Goal: Information Seeking & Learning: Learn about a topic

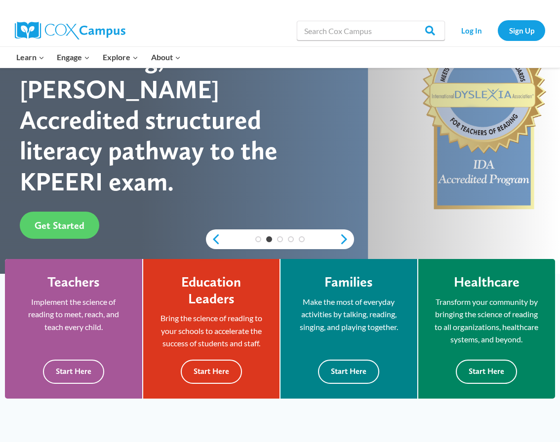
scroll to position [148, 0]
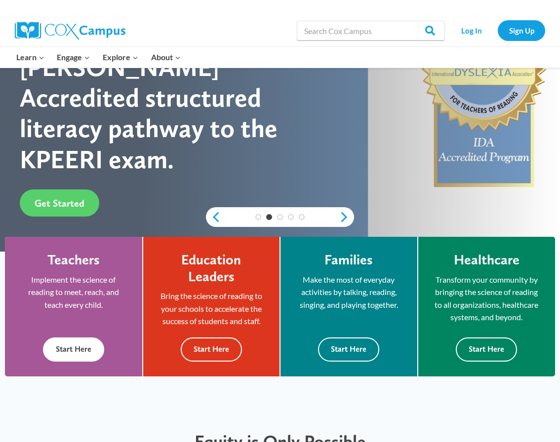
click at [85, 354] on button "Start Here" at bounding box center [73, 350] width 61 height 24
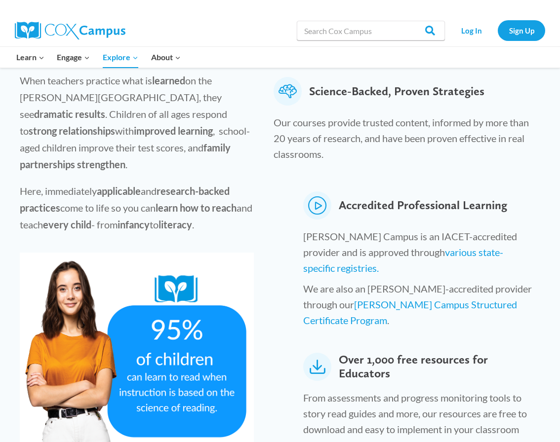
scroll to position [395, 0]
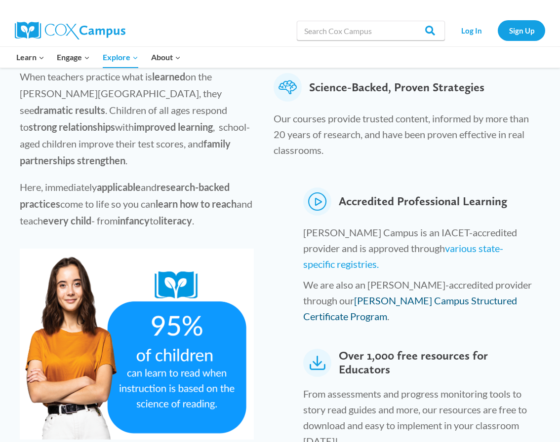
click at [437, 295] on link "Cox Campus Structured Certificate Program" at bounding box center [410, 309] width 214 height 28
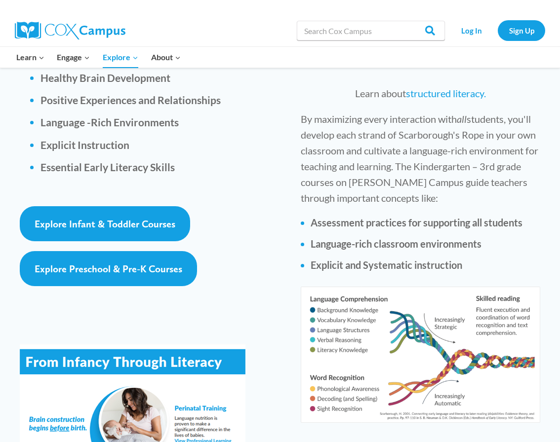
scroll to position [1728, 0]
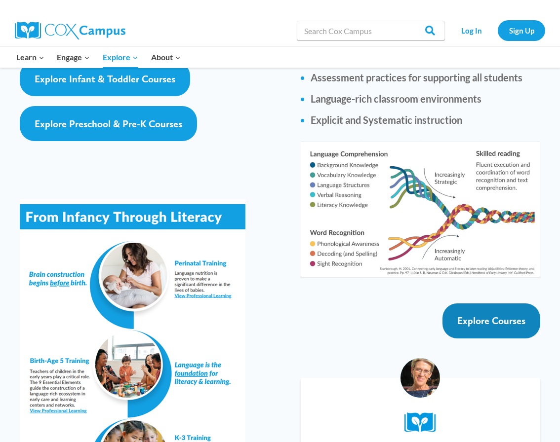
click at [479, 315] on span "Explore Courses" at bounding box center [491, 321] width 68 height 12
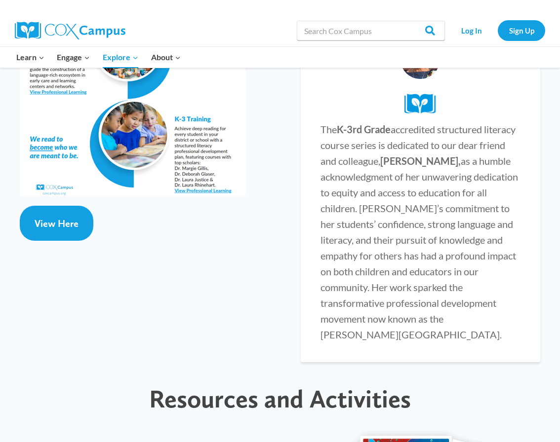
scroll to position [2032, 0]
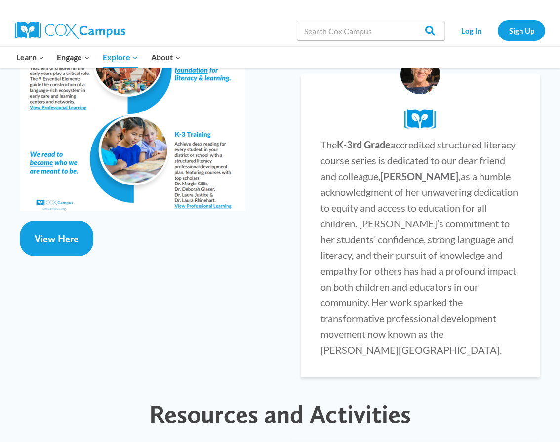
click at [403, 176] on span "The K-3rd Grade accredited structured literacy course series is dedicated to ou…" at bounding box center [418, 247] width 197 height 217
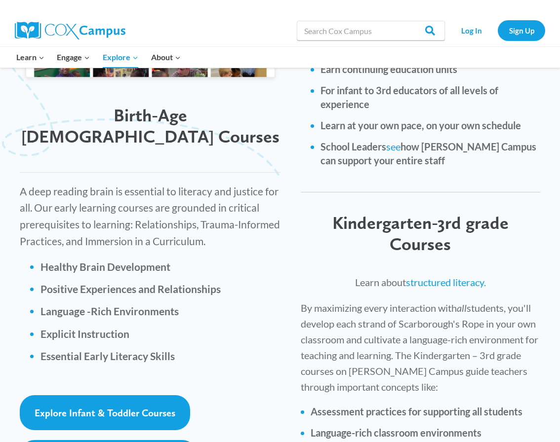
scroll to position [1390, 0]
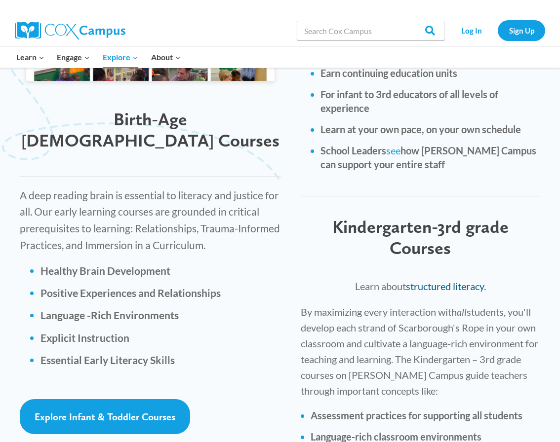
click at [438, 280] on link "structured literacy." at bounding box center [446, 286] width 80 height 12
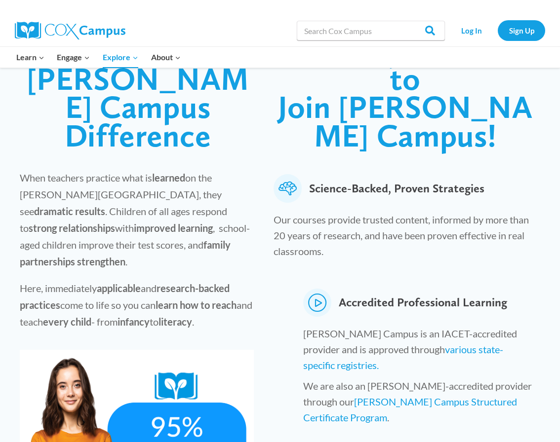
scroll to position [353, 0]
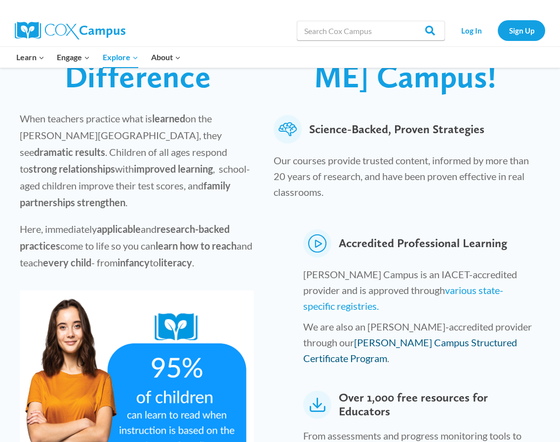
click at [316, 337] on link "Cox Campus Structured Certificate Program" at bounding box center [410, 351] width 214 height 28
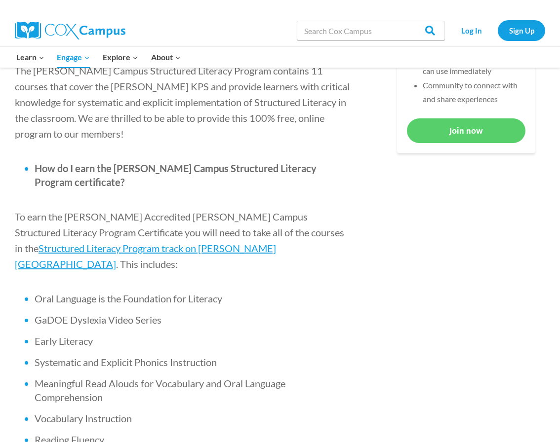
scroll to position [543, 0]
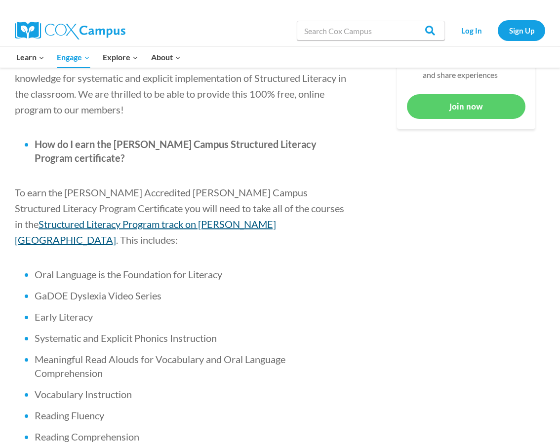
click at [276, 218] on span "Structured Literacy Program track on Cox Campus" at bounding box center [145, 232] width 261 height 28
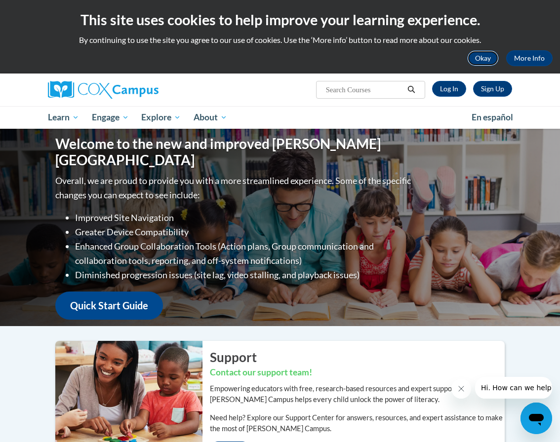
click at [481, 56] on button "Okay" at bounding box center [483, 58] width 32 height 16
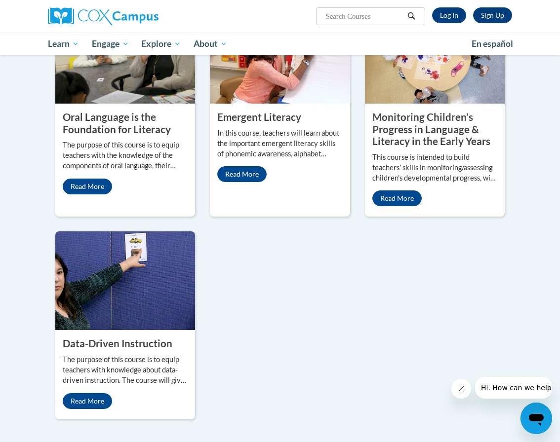
scroll to position [444, 0]
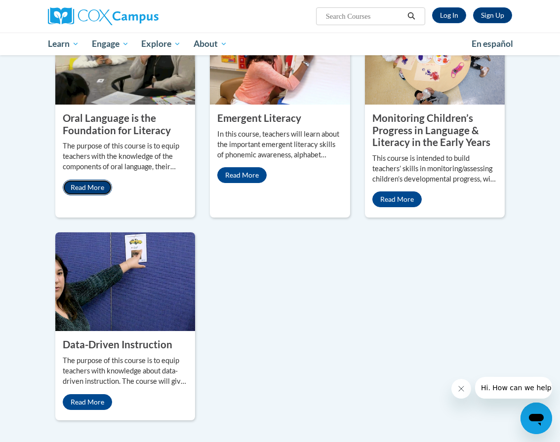
click at [76, 186] on link "Read More" at bounding box center [87, 188] width 49 height 16
click at [246, 164] on div "Emergent Literacy In this course, teachers will learn about the important emerg…" at bounding box center [280, 148] width 140 height 86
click at [400, 198] on link "Read More" at bounding box center [396, 200] width 49 height 16
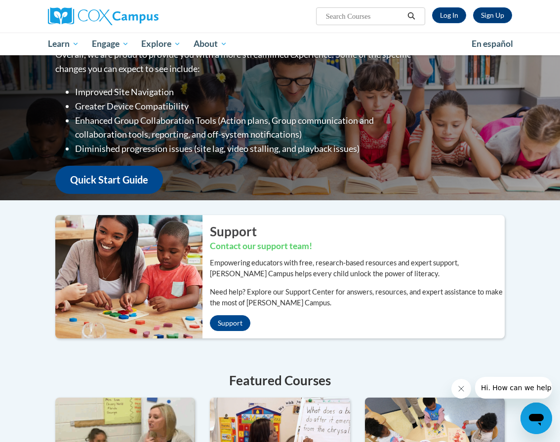
scroll to position [0, 0]
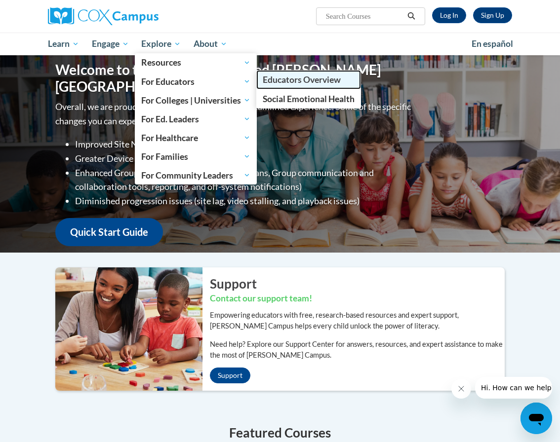
click at [296, 83] on span "Educators Overview" at bounding box center [302, 80] width 78 height 10
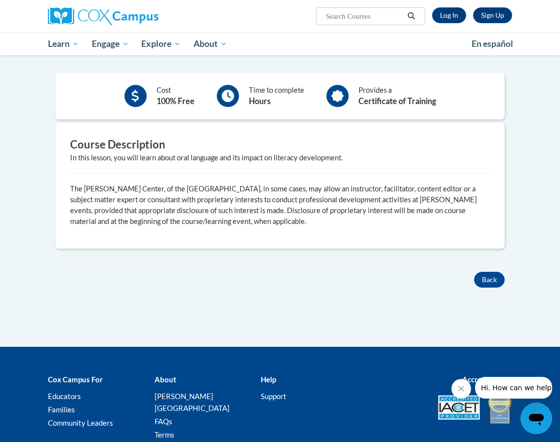
scroll to position [83, 0]
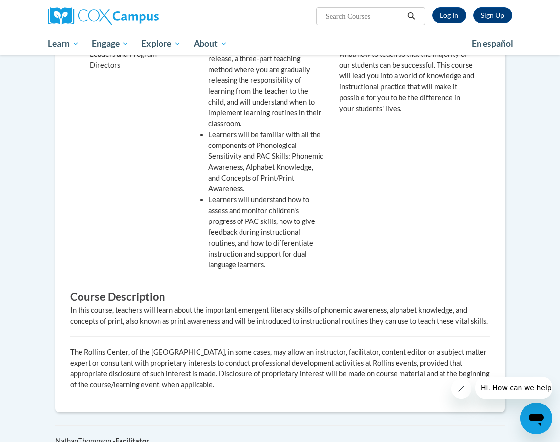
scroll to position [346, 0]
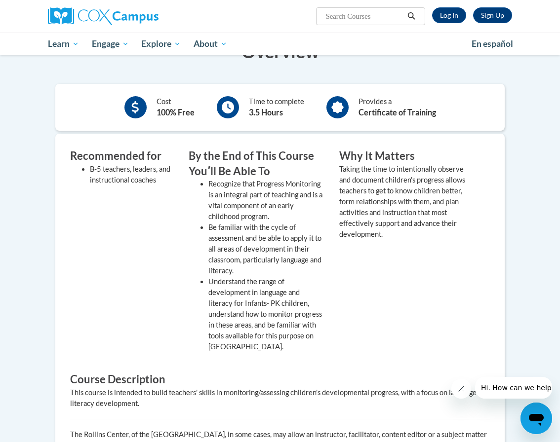
scroll to position [247, 0]
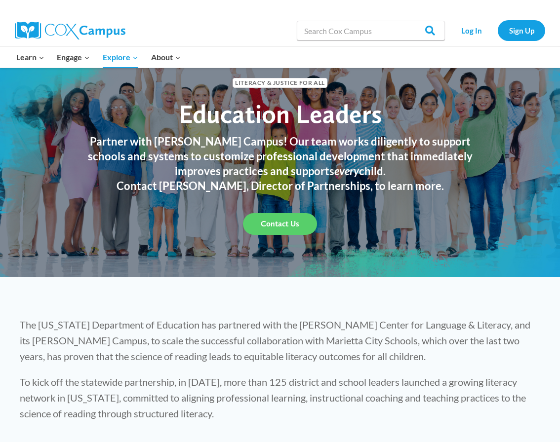
scroll to position [197, 0]
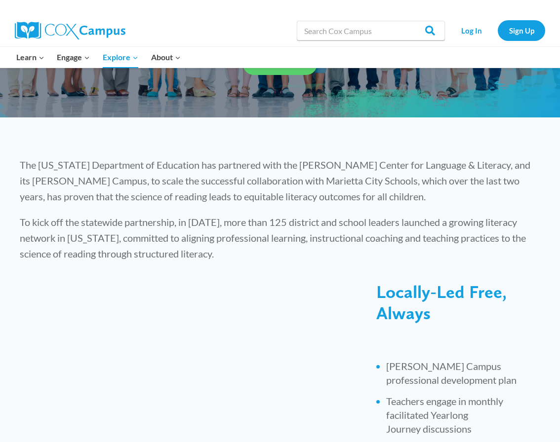
click at [198, 165] on p "The Georgia Department of Education has partnered with the Rollins Center for L…" at bounding box center [280, 180] width 520 height 47
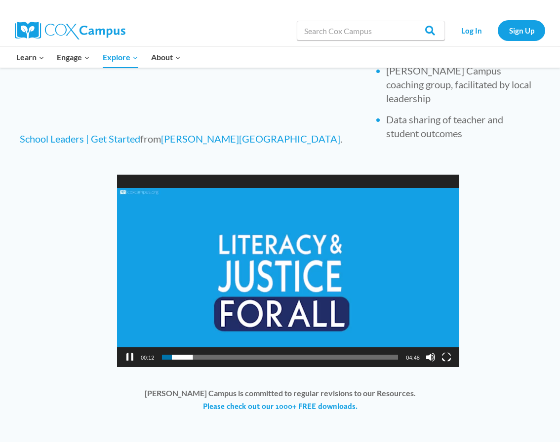
scroll to position [642, 0]
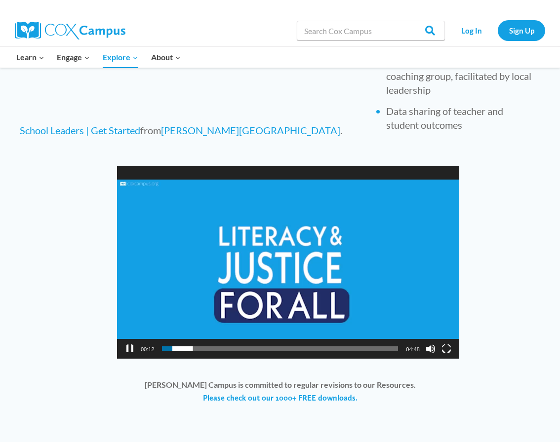
click at [348, 252] on video "https://coxcampus.org/wp-content/uploads/2024/01/videoplayback-3.mp4" at bounding box center [288, 262] width 342 height 193
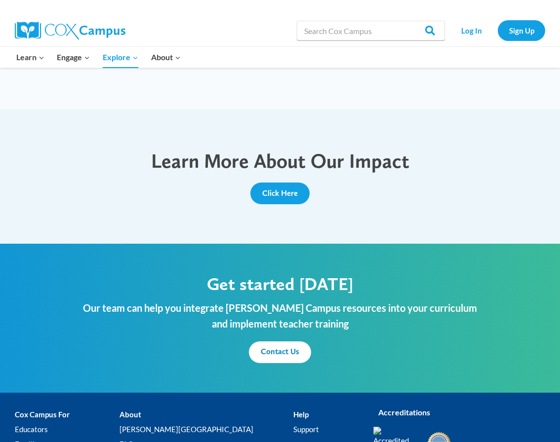
scroll to position [1103, 0]
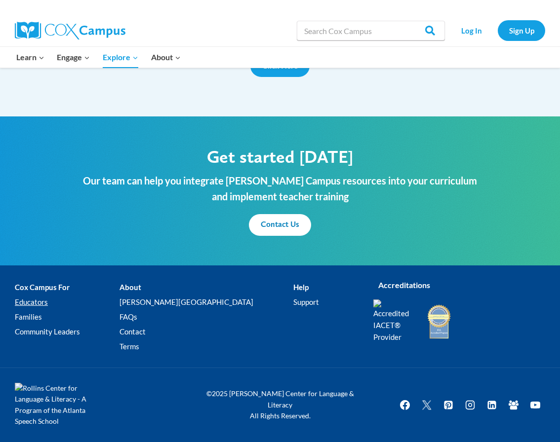
click at [33, 301] on link "Educators" at bounding box center [67, 302] width 105 height 15
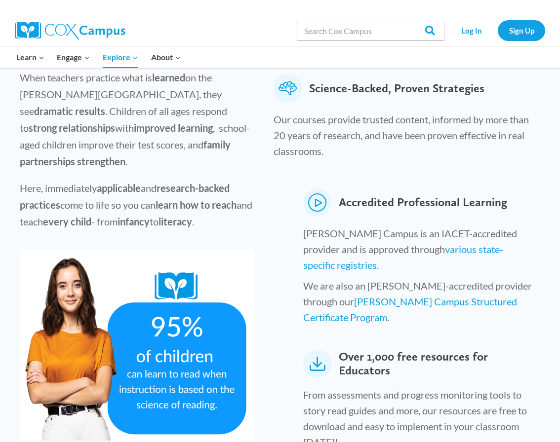
scroll to position [395, 0]
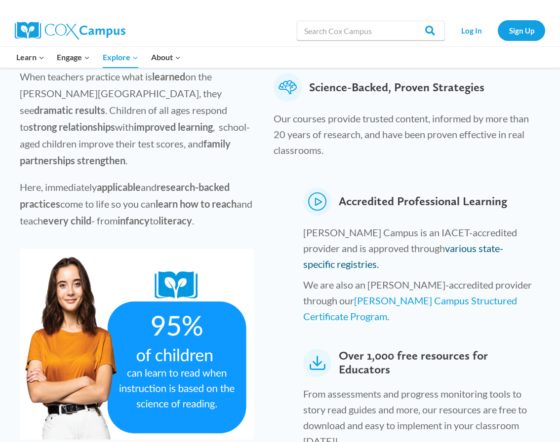
click at [406, 242] on link "various state-specific registries." at bounding box center [403, 256] width 200 height 28
click at [317, 188] on icon at bounding box center [317, 202] width 28 height 28
click at [410, 295] on link "[PERSON_NAME] Campus Structured Certificate Program" at bounding box center [410, 309] width 214 height 28
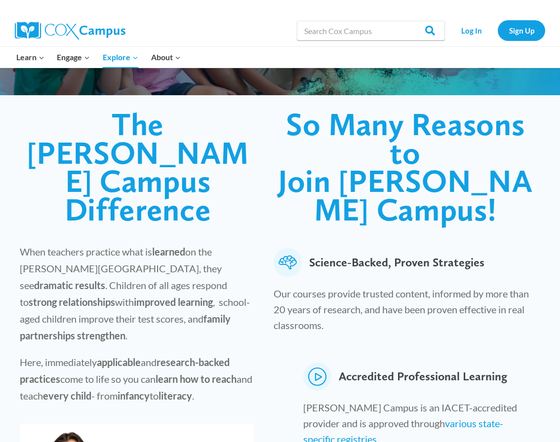
scroll to position [49, 0]
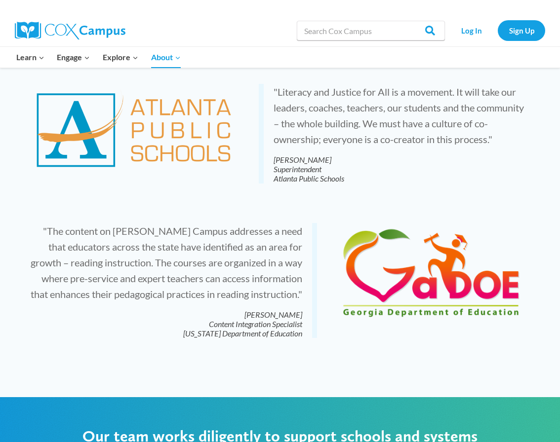
scroll to position [2024, 0]
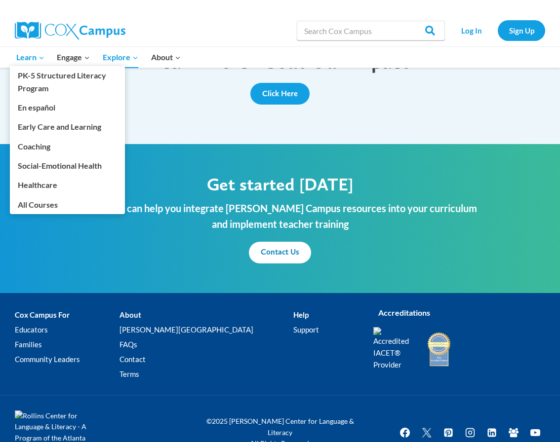
scroll to position [1086, 0]
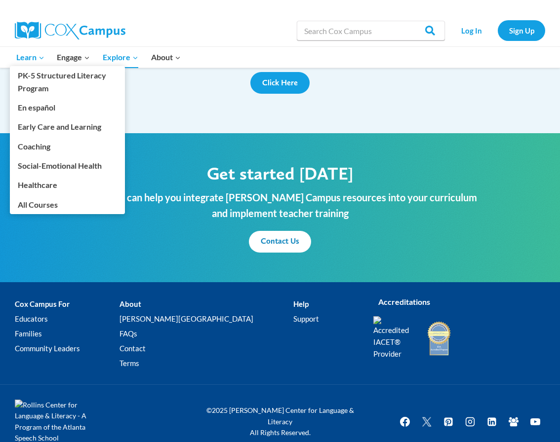
click at [24, 58] on span "Learn Expand" at bounding box center [30, 57] width 28 height 13
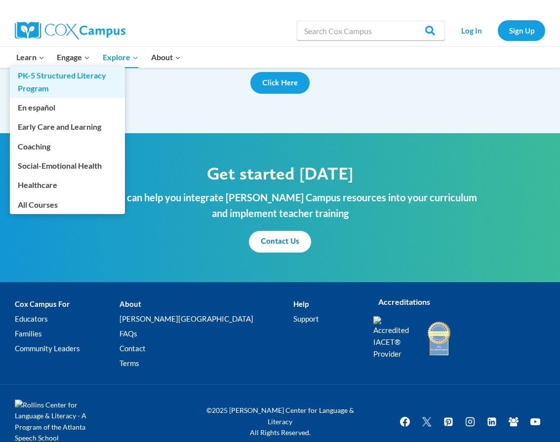
click at [44, 80] on link "PK-5 Structured Literacy Program" at bounding box center [67, 82] width 115 height 32
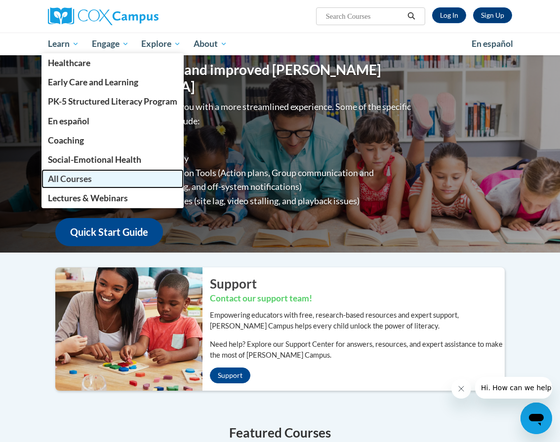
click at [75, 179] on span "All Courses" at bounding box center [70, 179] width 44 height 10
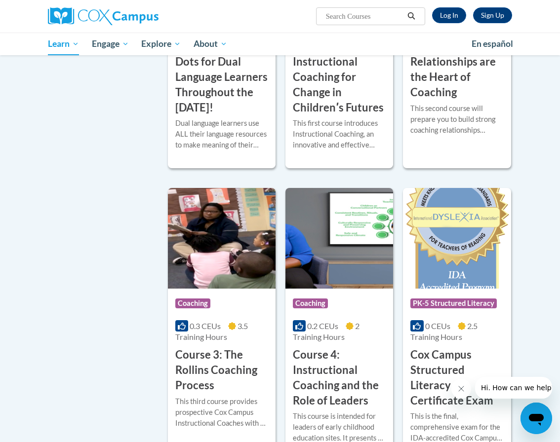
scroll to position [741, 0]
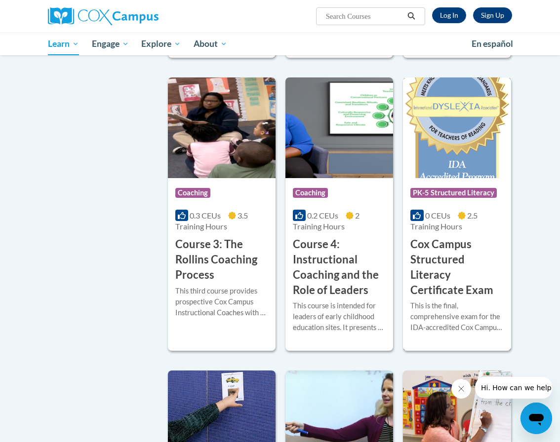
click at [442, 245] on h3 "Cox Campus Structured Literacy Certificate Exam" at bounding box center [456, 267] width 93 height 61
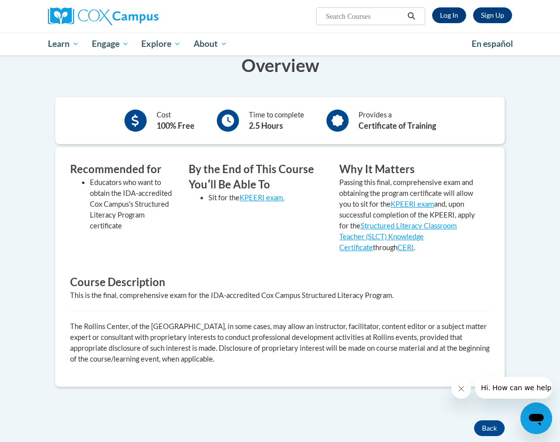
scroll to position [296, 0]
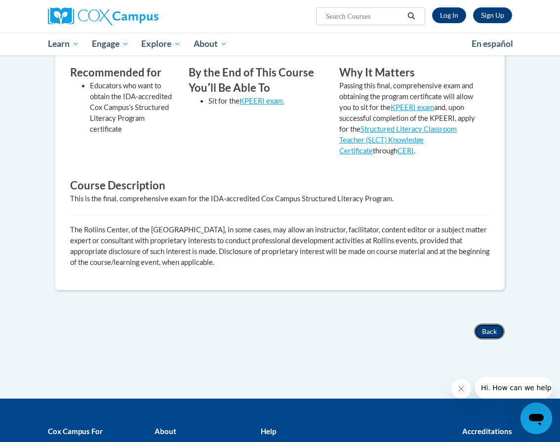
click at [483, 330] on button "Back" at bounding box center [489, 332] width 31 height 16
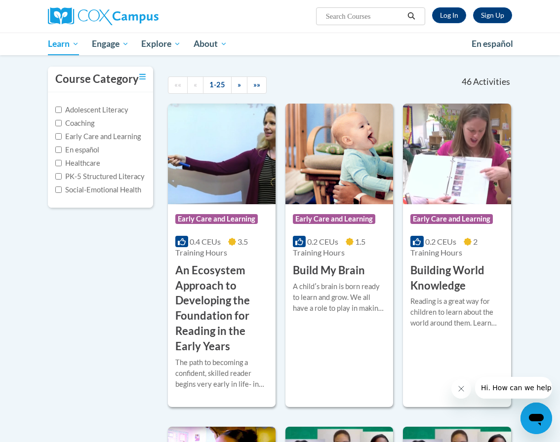
click at [108, 178] on label "PK-5 Structured Literacy" at bounding box center [99, 176] width 89 height 11
click at [62, 178] on input "PK-5 Structured Literacy" at bounding box center [58, 176] width 6 height 6
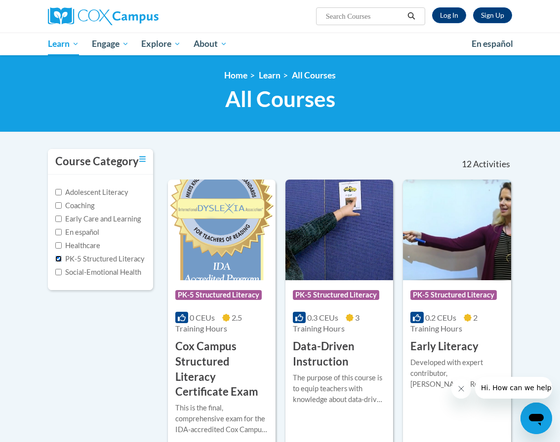
drag, startPoint x: 61, startPoint y: 258, endPoint x: 127, endPoint y: 259, distance: 65.7
click at [61, 258] on input "PK-5 Structured Literacy" at bounding box center [58, 259] width 6 height 6
checkbox input "false"
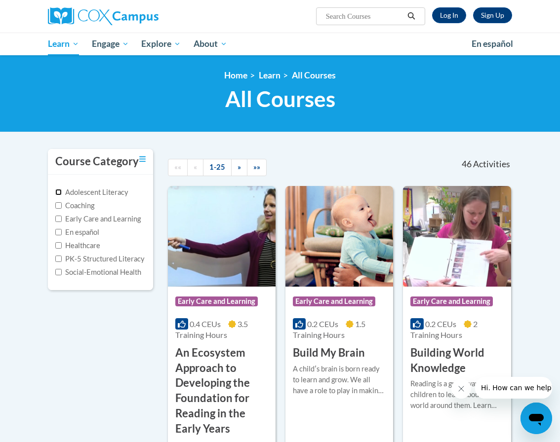
click at [58, 192] on input "Adolescent Literacy" at bounding box center [58, 192] width 6 height 6
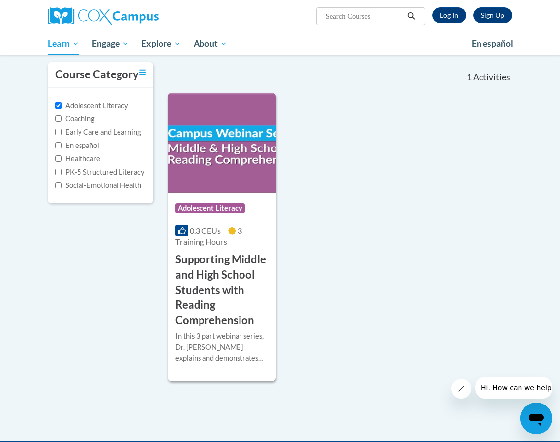
scroll to position [99, 0]
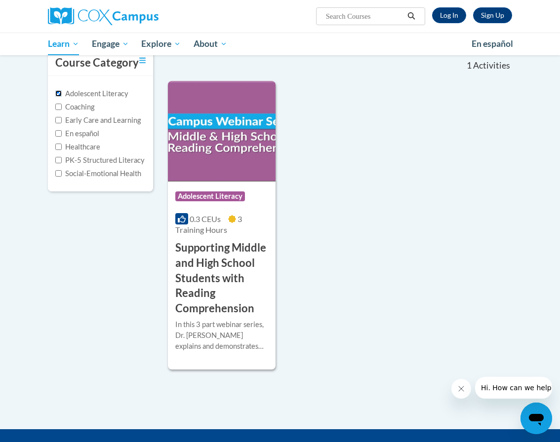
drag, startPoint x: 59, startPoint y: 93, endPoint x: 77, endPoint y: 110, distance: 23.7
click at [59, 93] on input "Adolescent Literacy" at bounding box center [58, 93] width 6 height 6
checkbox input "false"
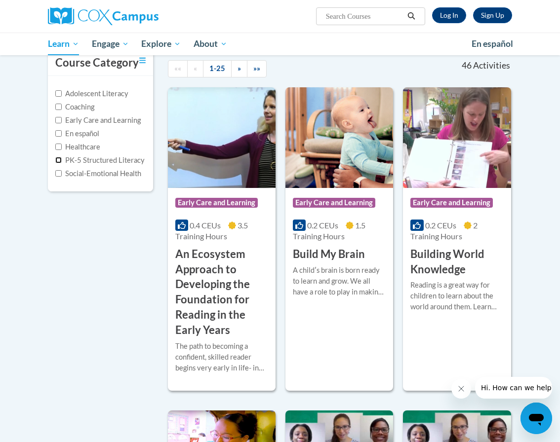
click at [58, 157] on input "PK-5 Structured Literacy" at bounding box center [58, 160] width 6 height 6
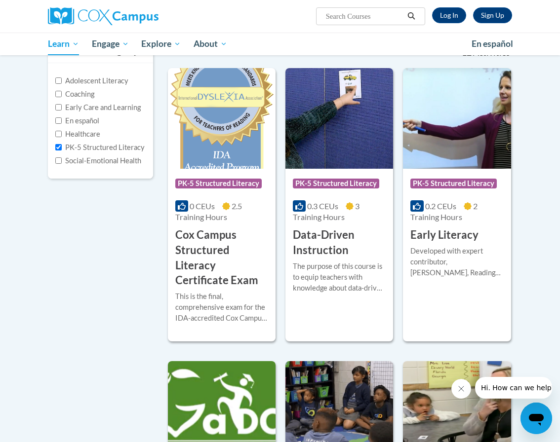
scroll to position [0, 0]
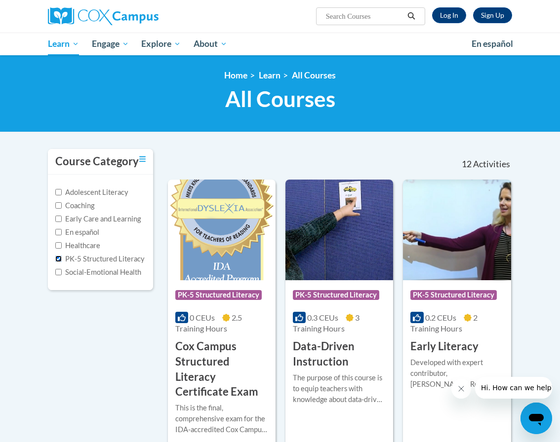
click at [61, 258] on input "PK-5 Structured Literacy" at bounding box center [58, 259] width 6 height 6
checkbox input "false"
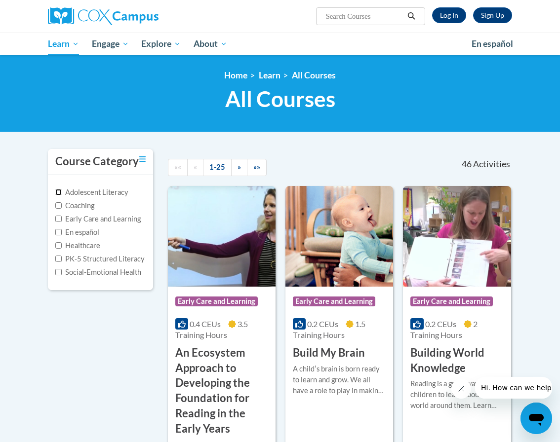
click at [60, 194] on input "Adolescent Literacy" at bounding box center [58, 192] width 6 height 6
checkbox input "true"
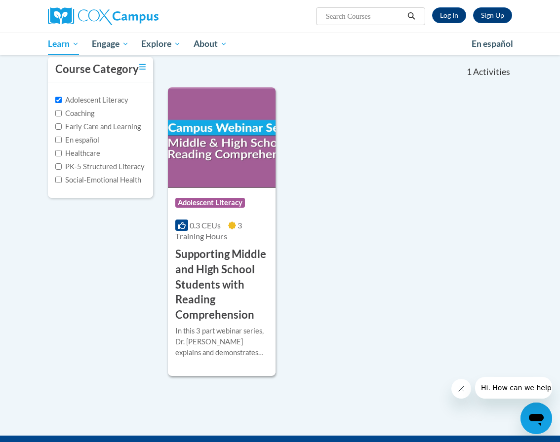
scroll to position [99, 0]
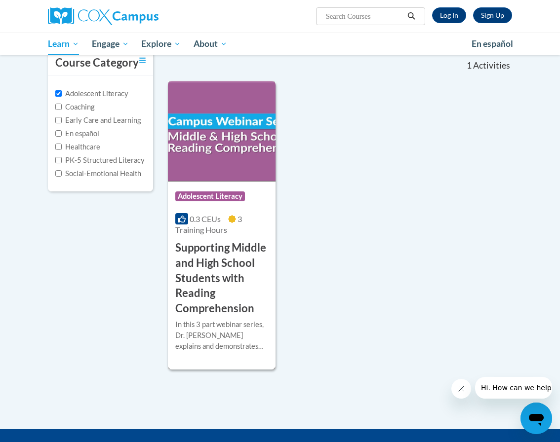
click at [225, 336] on div "In this 3 part webinar series, Dr. [PERSON_NAME] explains and demonstrates vari…" at bounding box center [221, 335] width 93 height 33
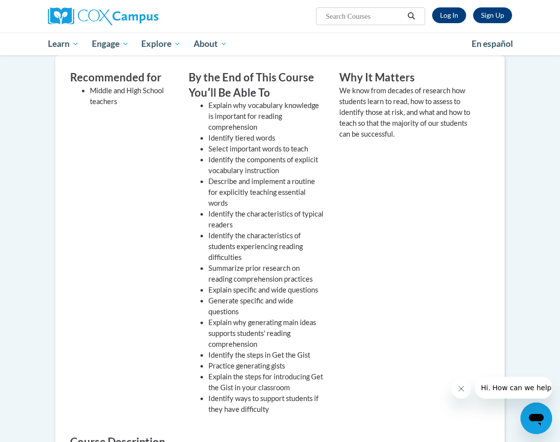
scroll to position [346, 0]
